Goal: Information Seeking & Learning: Learn about a topic

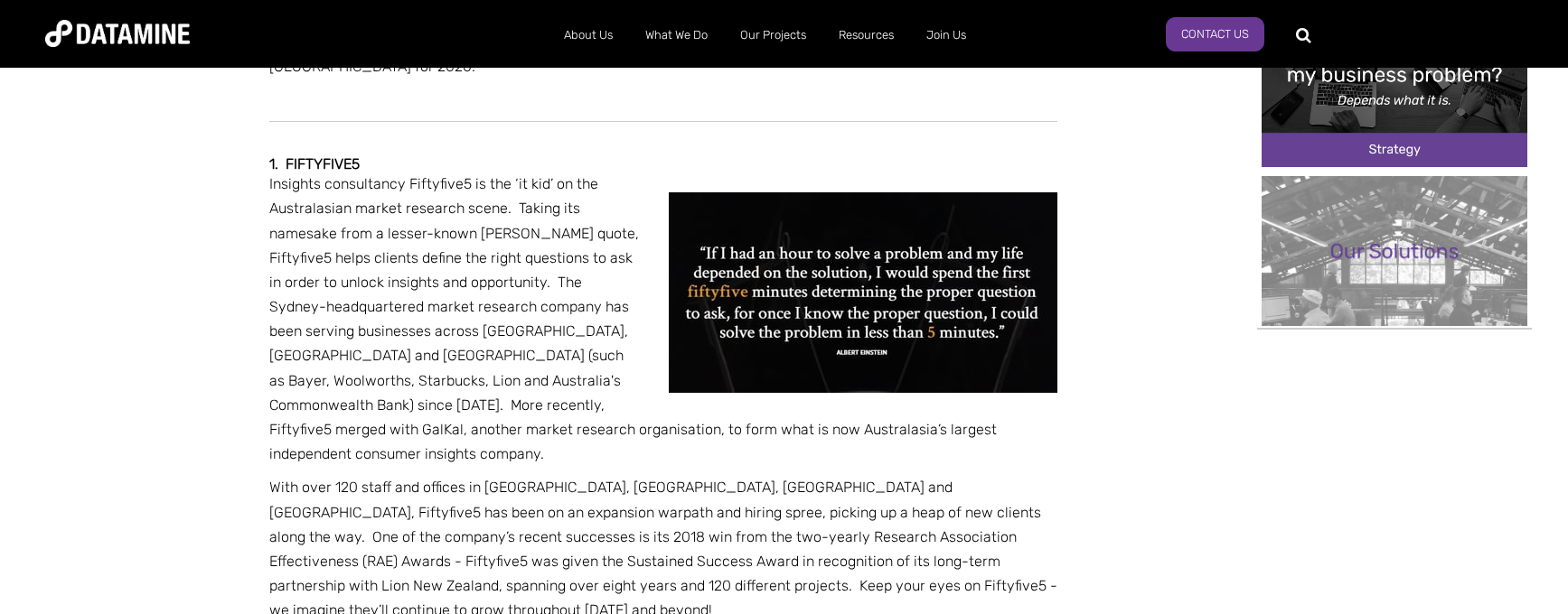
scroll to position [813, 0]
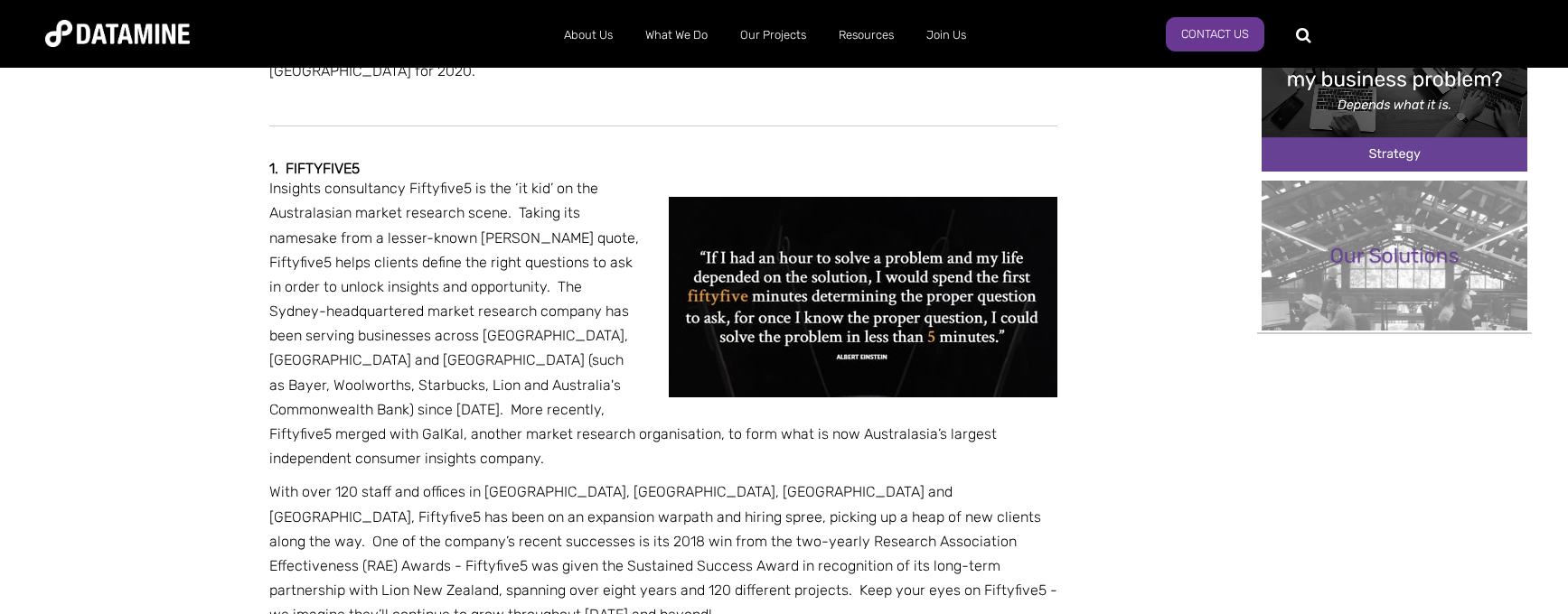
click at [310, 160] on strong "1. Fiftyfive5" at bounding box center [315, 169] width 90 height 18
click at [812, 307] on img at bounding box center [863, 297] width 389 height 200
click at [319, 160] on strong "1. Fiftyfive5" at bounding box center [315, 169] width 90 height 18
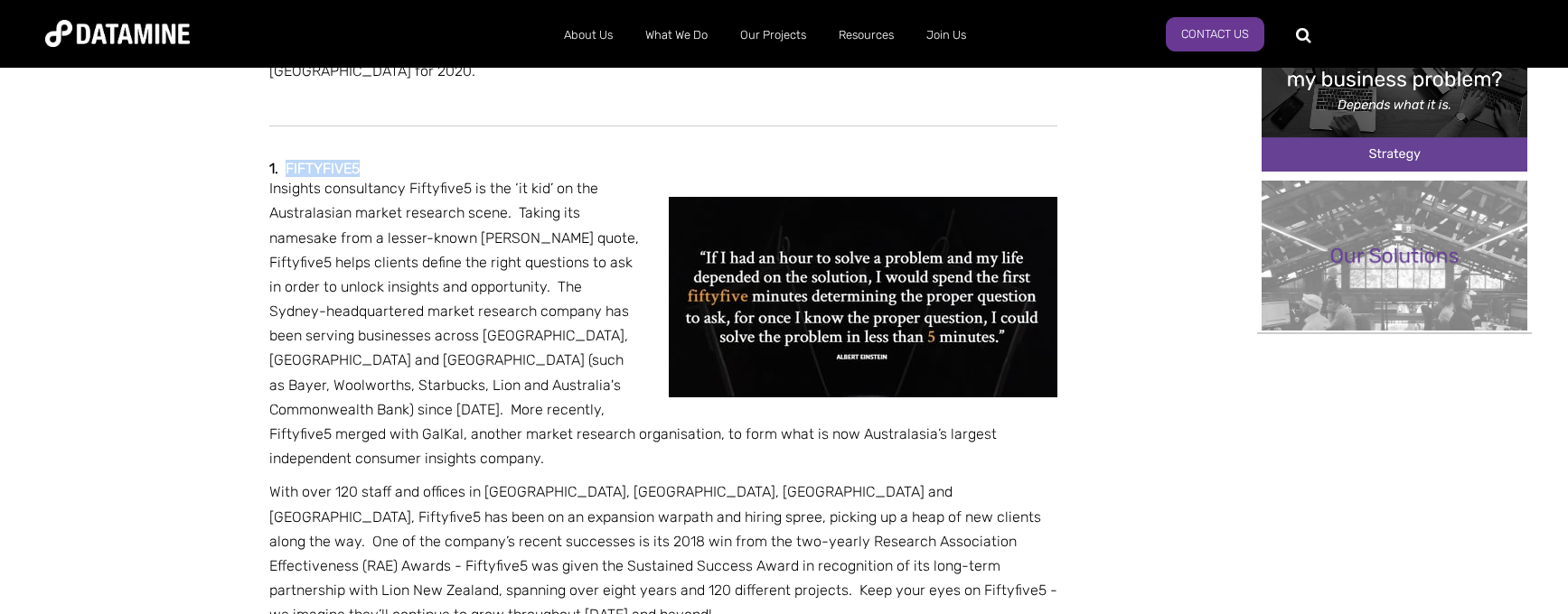
click at [319, 160] on strong "1. Fiftyfive5" at bounding box center [315, 169] width 90 height 18
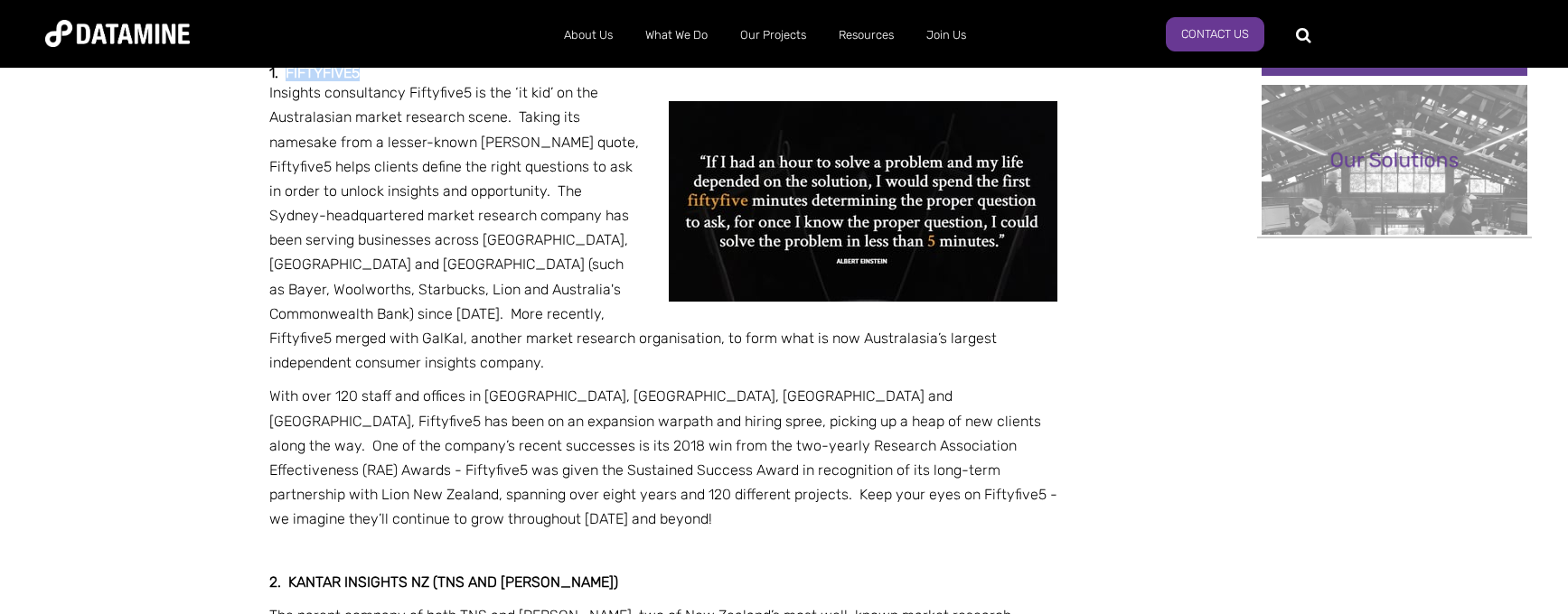
scroll to position [903, 0]
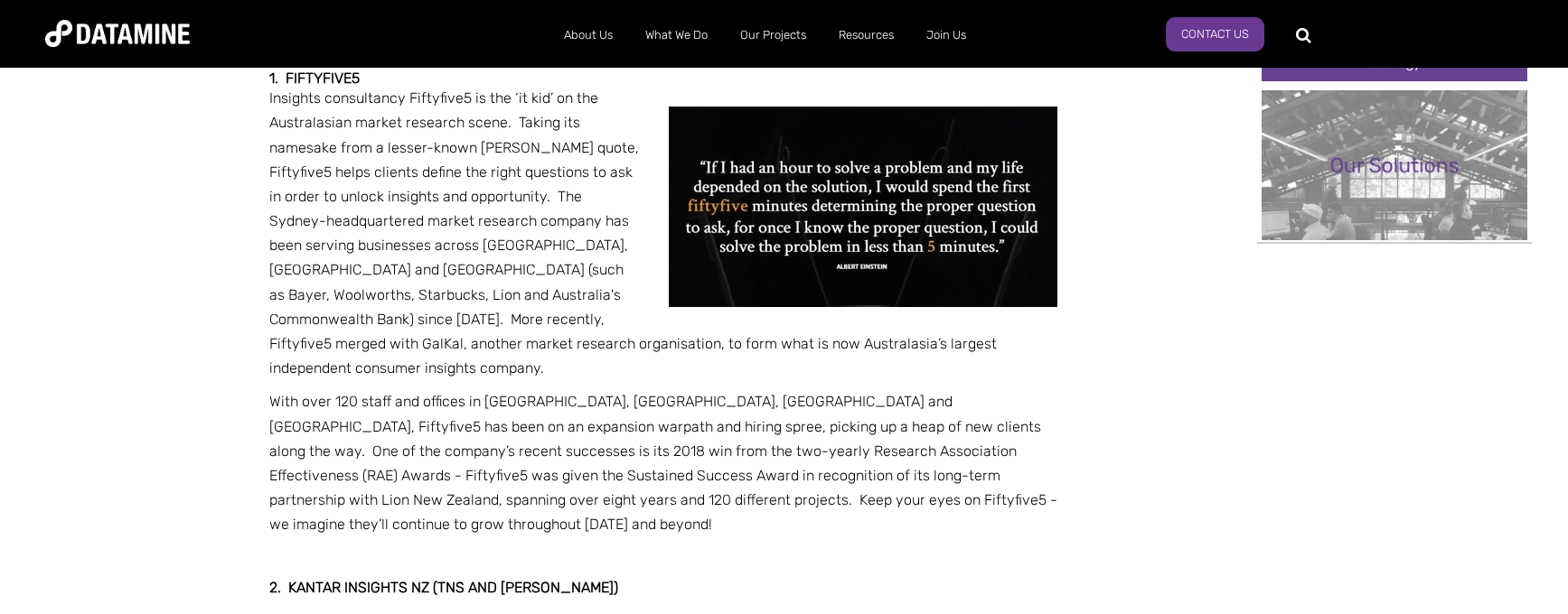
click at [394, 216] on span "Insights consultancy Fiftyfive5 is the ‘it kid’ on the Australasian market rese…" at bounding box center [634, 232] width 728 height 287
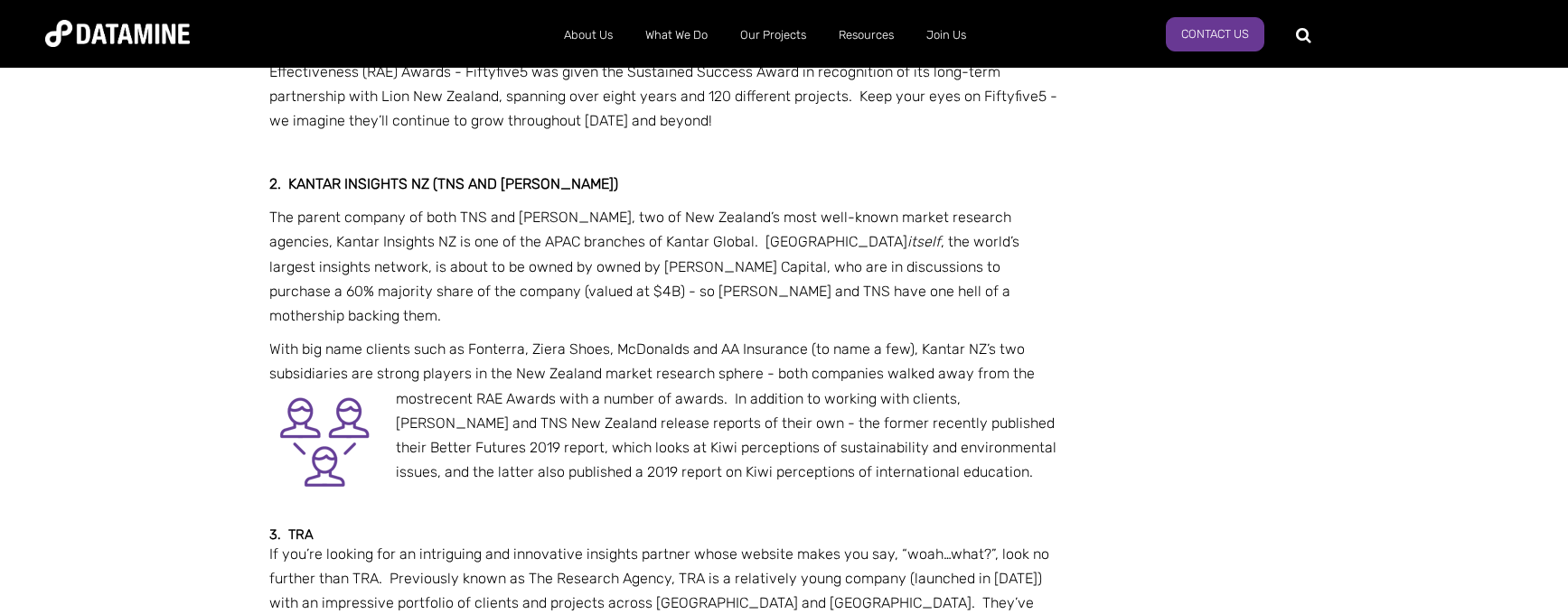
scroll to position [1240, 0]
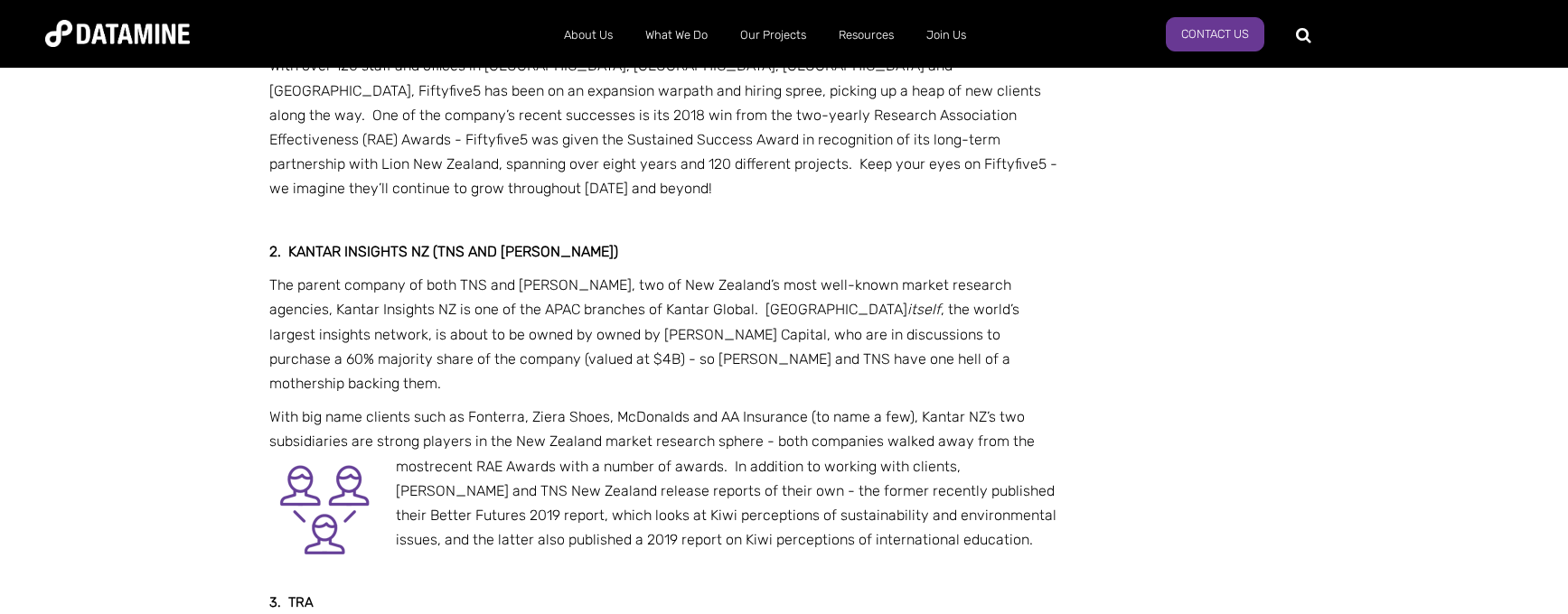
click at [321, 454] on img at bounding box center [324, 508] width 109 height 109
click at [489, 405] on p "With big name clients such as Fonterra, Ziera Shoes, McDonalds and AA Insurance…" at bounding box center [663, 479] width 788 height 147
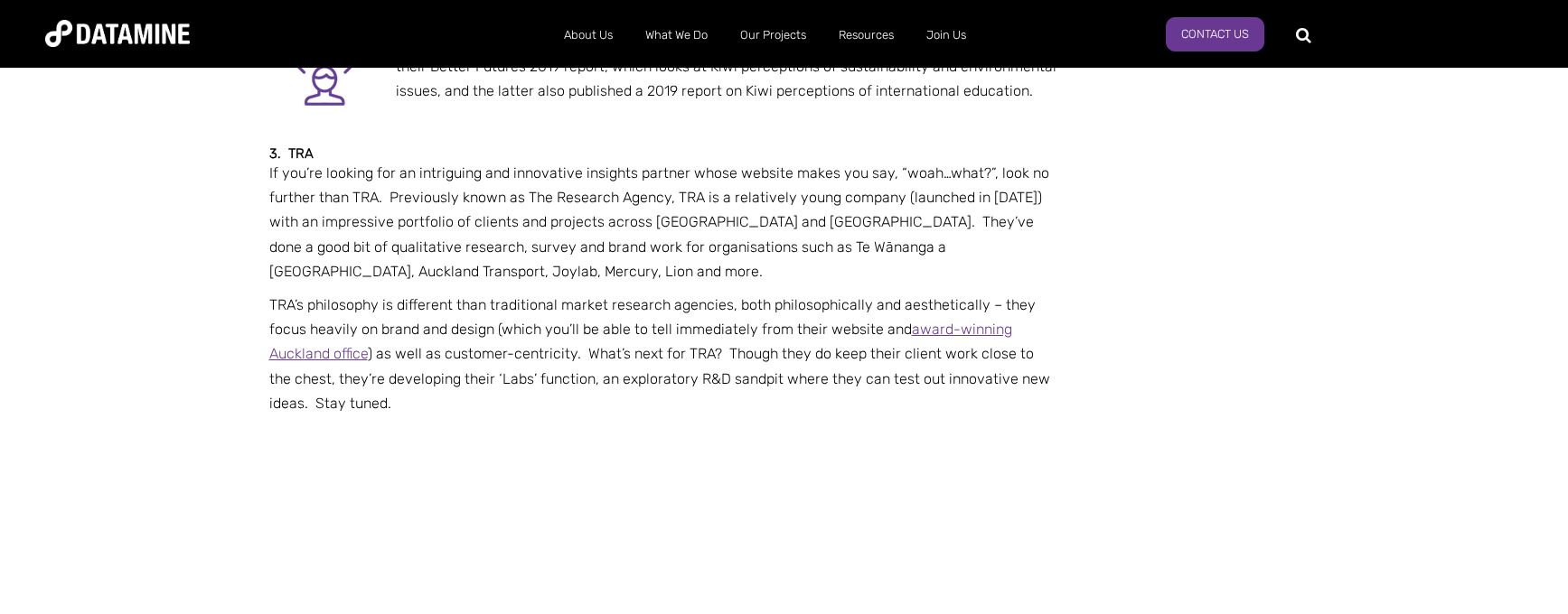
scroll to position [1691, 0]
click at [960, 318] on link "award-winning Auckland office" at bounding box center [641, 338] width 743 height 41
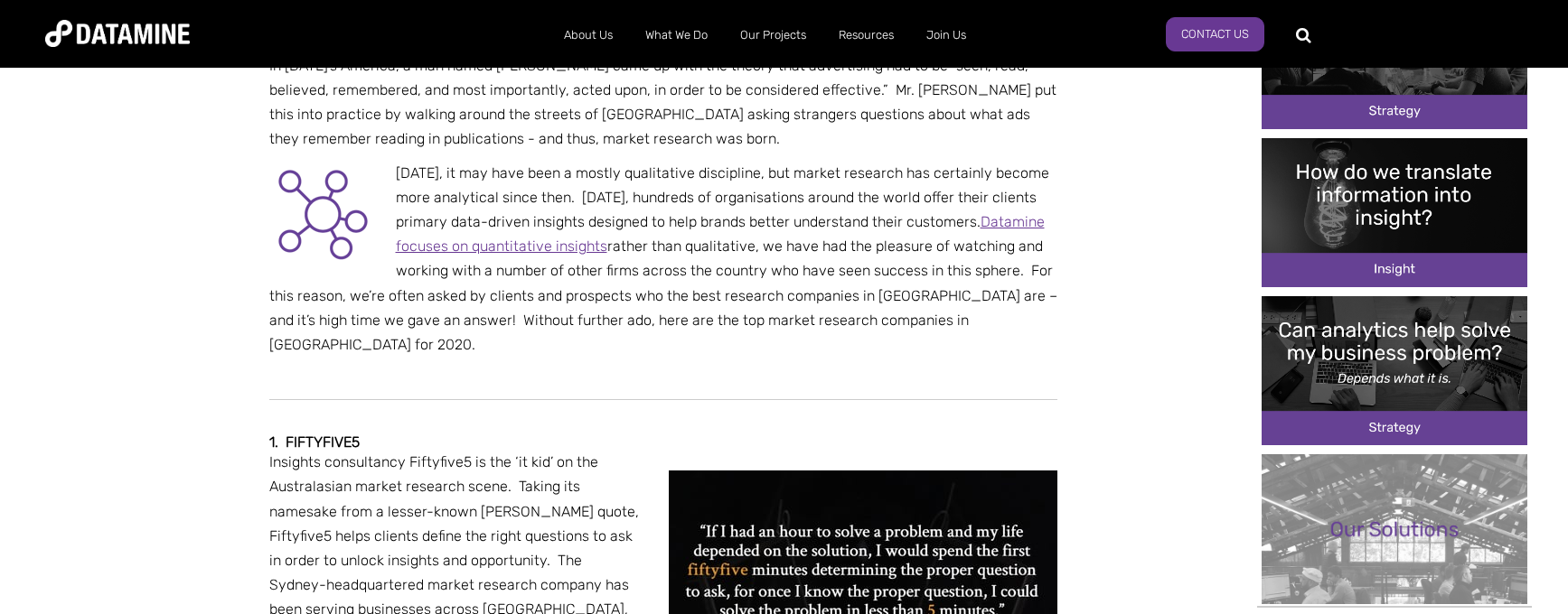
scroll to position [542, 0]
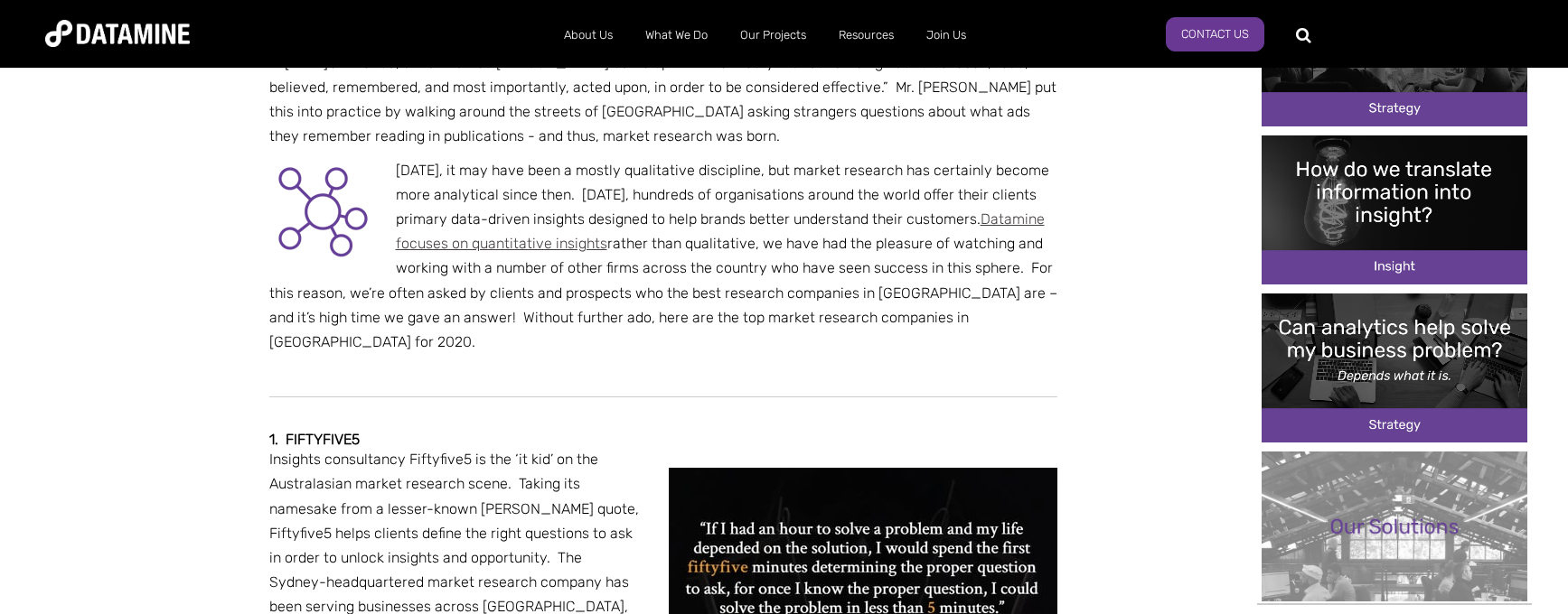
click at [546, 211] on link "Datamine focuses on quantitative insights" at bounding box center [719, 231] width 649 height 41
drag, startPoint x: 394, startPoint y: 211, endPoint x: 821, endPoint y: 217, distance: 427.0
click at [821, 217] on p "[DATE], it may have been a mostly qualitative discipline, but market research h…" at bounding box center [663, 256] width 788 height 197
copy p "Datamine focuses on quantitative insights rather than qualitative"
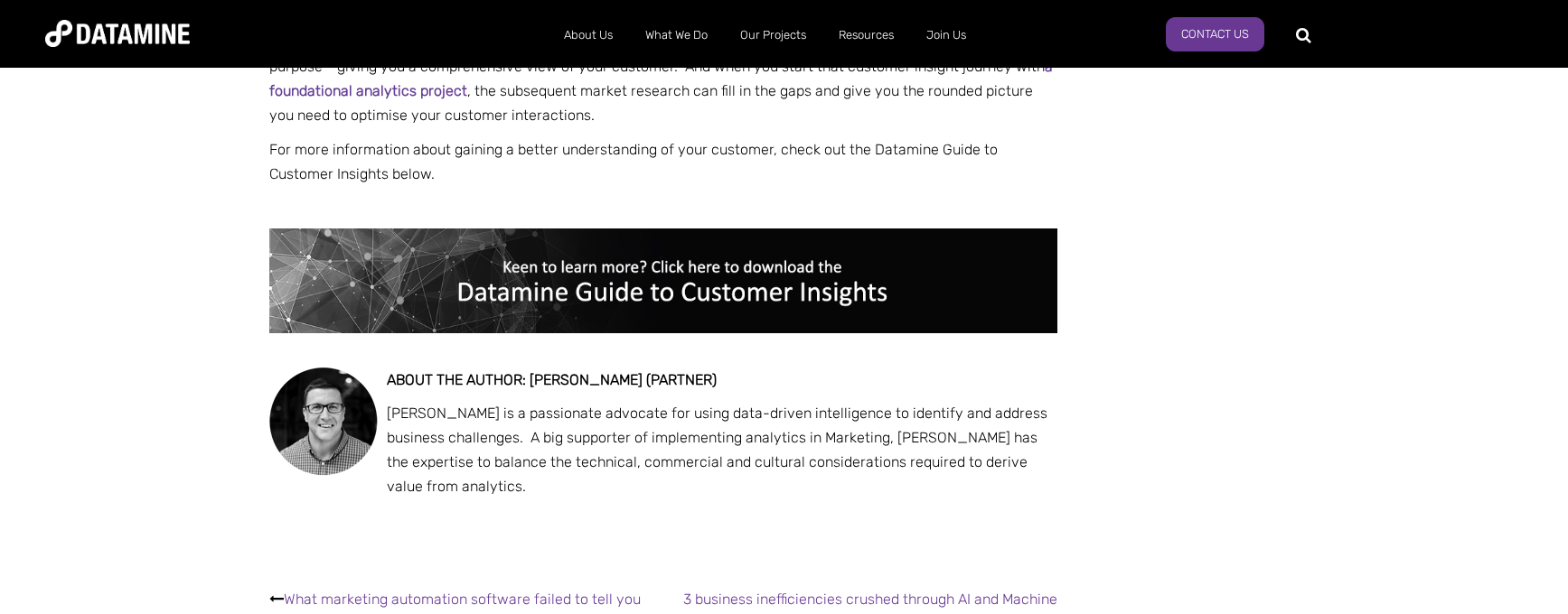
scroll to position [2169, 0]
